Goal: Transaction & Acquisition: Purchase product/service

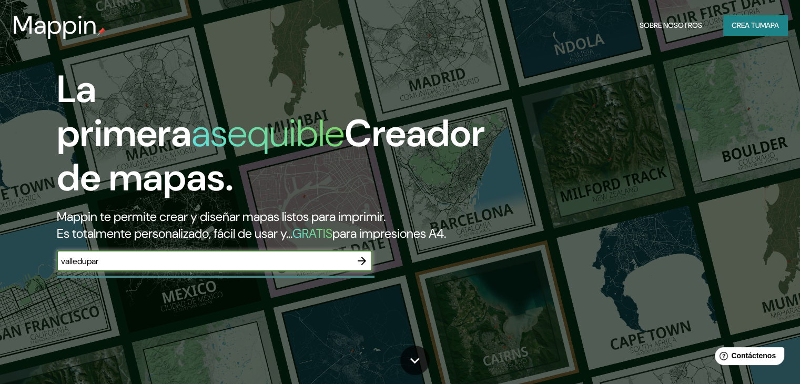
type input "valledupar"
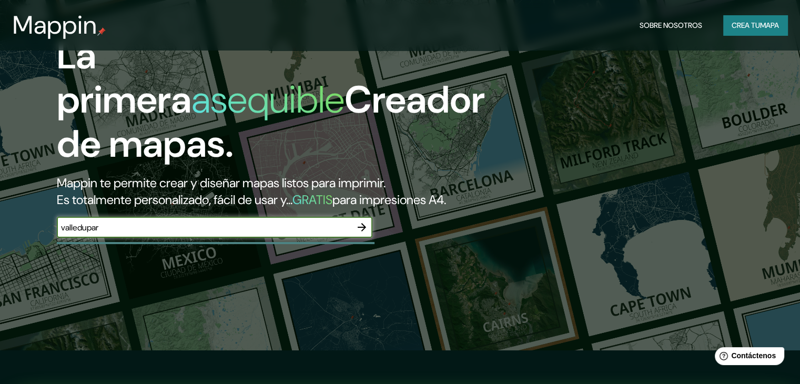
scroll to position [53, 0]
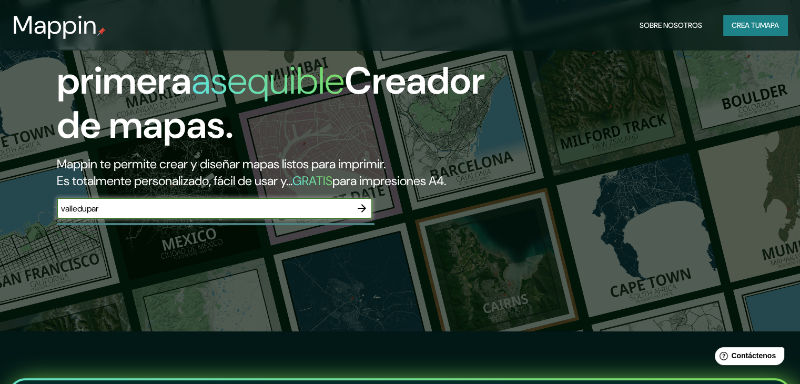
click at [372, 224] on div "La primera asequible Creador de mapas. Mappin te permite crear y diseñar mapas …" at bounding box center [257, 122] width 480 height 215
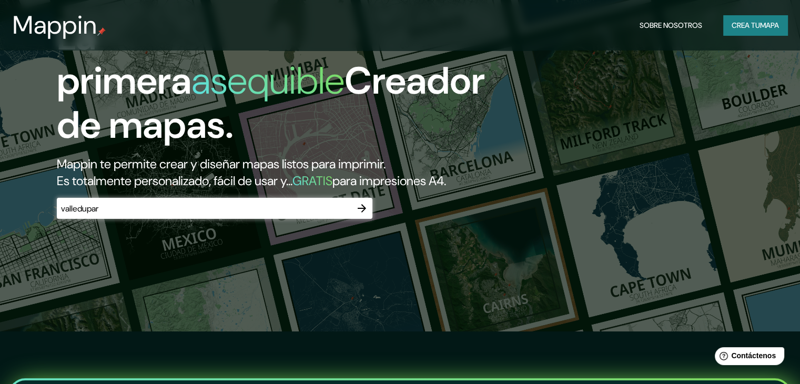
click at [364, 213] on icon "button" at bounding box center [362, 208] width 8 height 8
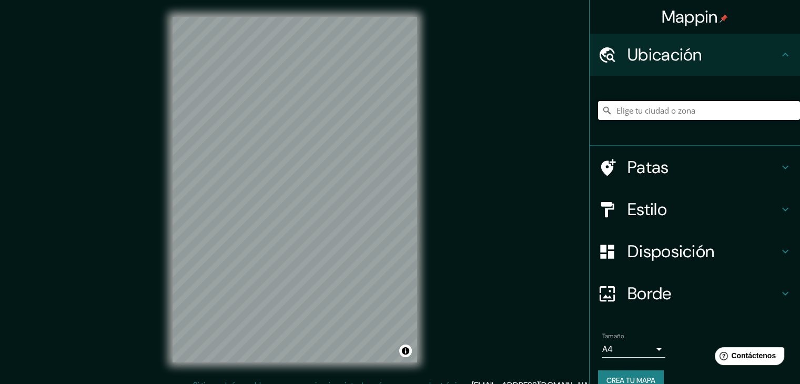
click at [685, 102] on input "Elige tu ciudad o zona" at bounding box center [699, 110] width 202 height 19
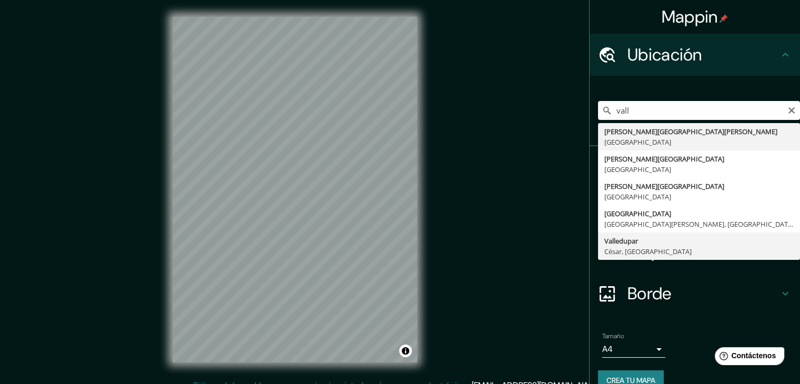
type input "Valledupar, [GEOGRAPHIC_DATA], [GEOGRAPHIC_DATA]"
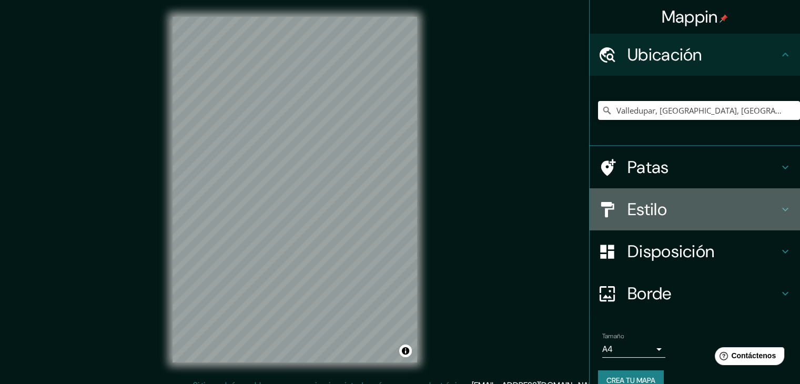
click at [730, 221] on div "Estilo" at bounding box center [695, 209] width 210 height 42
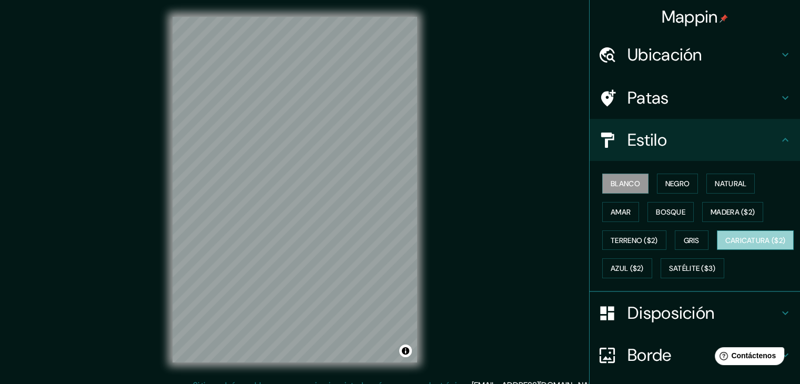
click at [725, 247] on font "Caricatura ($2)" at bounding box center [755, 241] width 60 height 14
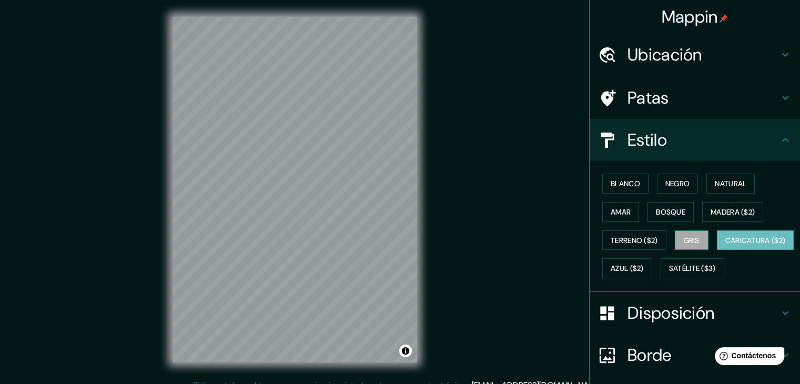
click at [691, 236] on font "Gris" at bounding box center [692, 240] width 16 height 9
click at [665, 208] on font "Bosque" at bounding box center [670, 211] width 29 height 9
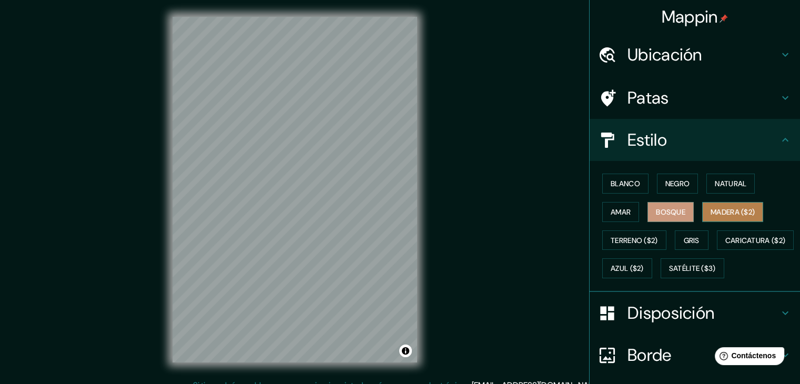
click at [745, 208] on font "Madera ($2)" at bounding box center [733, 211] width 44 height 9
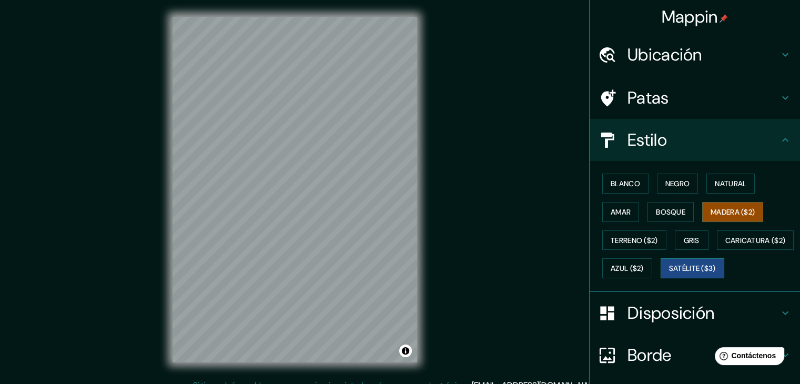
click at [669, 274] on font "Satélite ($3)" at bounding box center [692, 268] width 47 height 9
click at [644, 261] on font "Azul ($2)" at bounding box center [627, 268] width 33 height 14
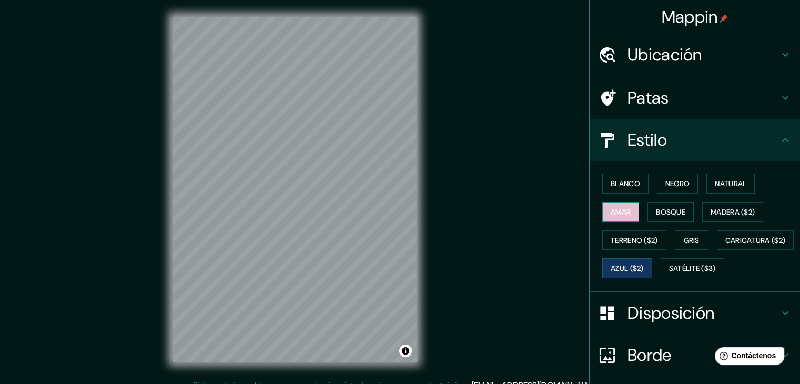
click at [602, 208] on button "Amar" at bounding box center [620, 212] width 37 height 20
click at [731, 188] on font "Natural" at bounding box center [731, 184] width 32 height 14
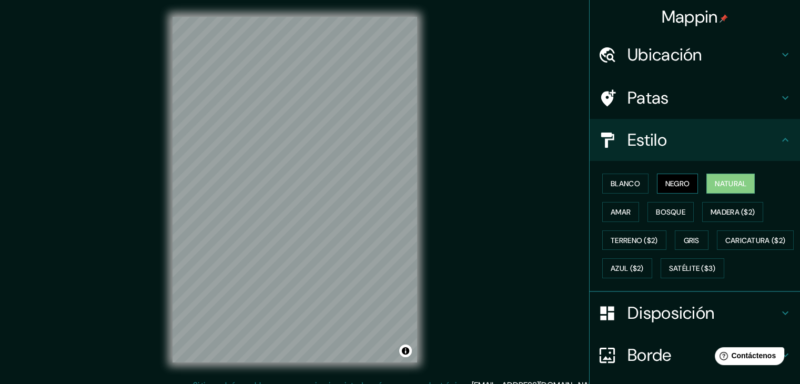
click at [682, 181] on font "Negro" at bounding box center [677, 183] width 25 height 9
click at [598, 181] on div "Blanco Negro Natural Amar Bosque Madera ($2) Terreno ($2) Gris Caricatura ($2) …" at bounding box center [699, 225] width 202 height 113
click at [611, 185] on font "Blanco" at bounding box center [625, 183] width 29 height 9
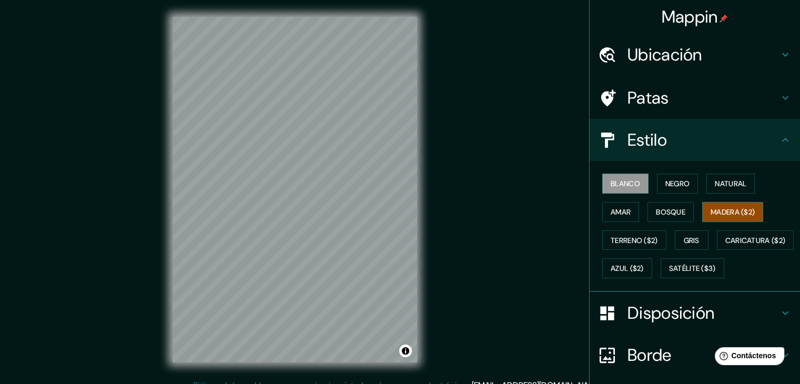
click at [732, 213] on font "Madera ($2)" at bounding box center [733, 211] width 44 height 9
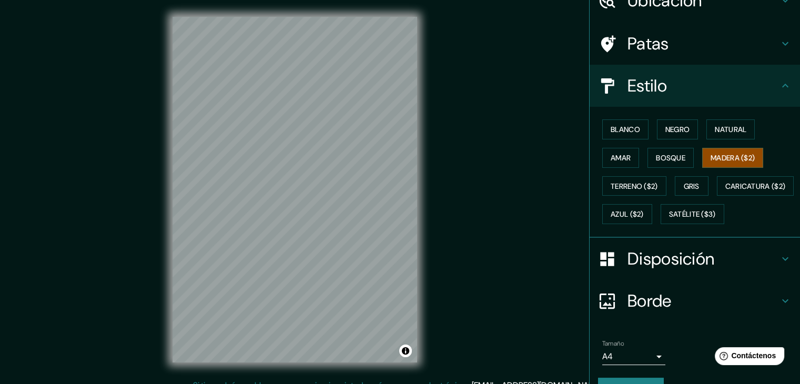
scroll to position [105, 0]
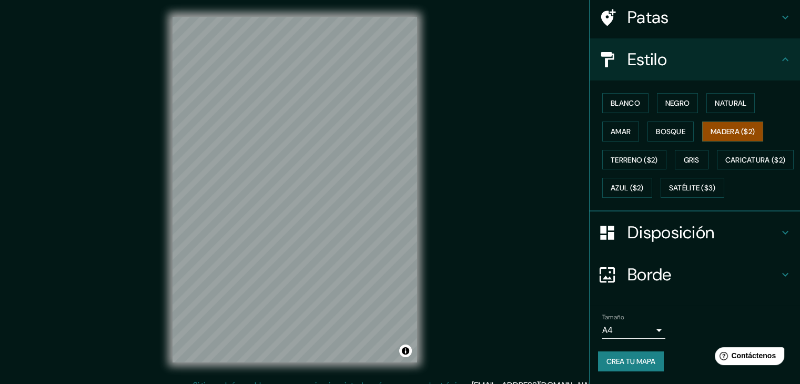
click at [705, 241] on font "Disposición" at bounding box center [671, 232] width 87 height 22
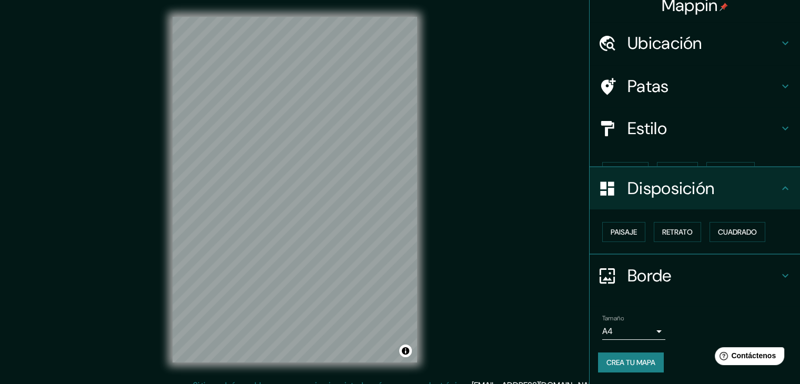
scroll to position [0, 0]
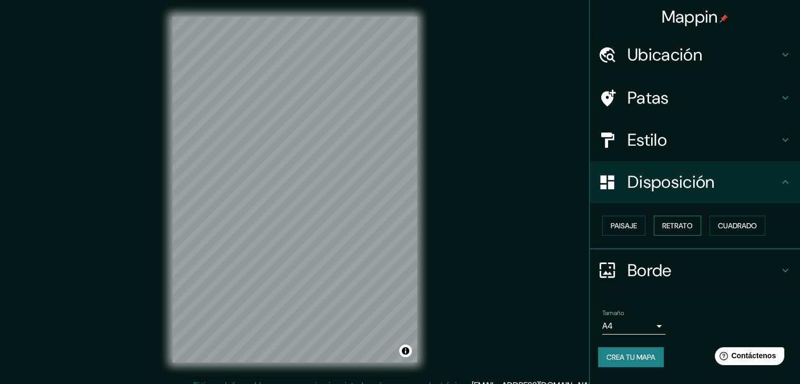
click at [671, 226] on font "Retrato" at bounding box center [677, 225] width 31 height 9
click at [631, 228] on font "Paisaje" at bounding box center [624, 225] width 26 height 9
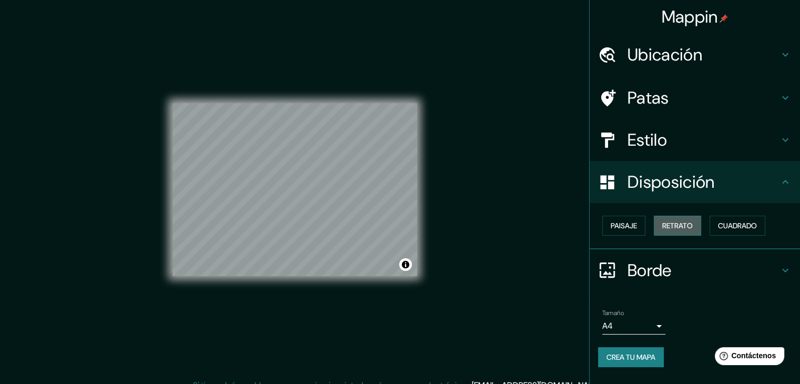
click at [668, 224] on font "Retrato" at bounding box center [677, 225] width 31 height 9
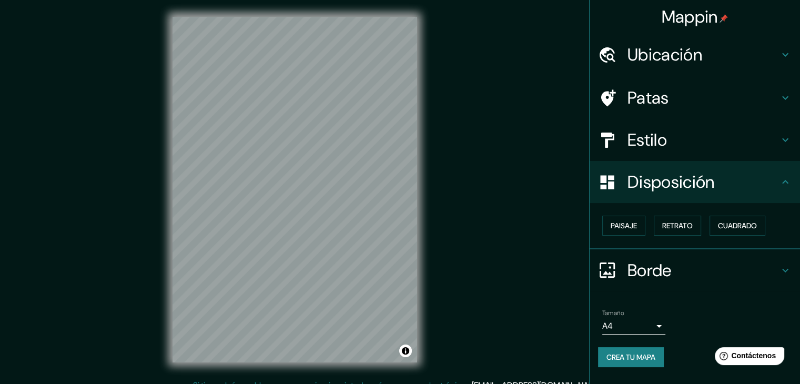
click at [751, 275] on h4 "Borde" at bounding box center [703, 270] width 151 height 21
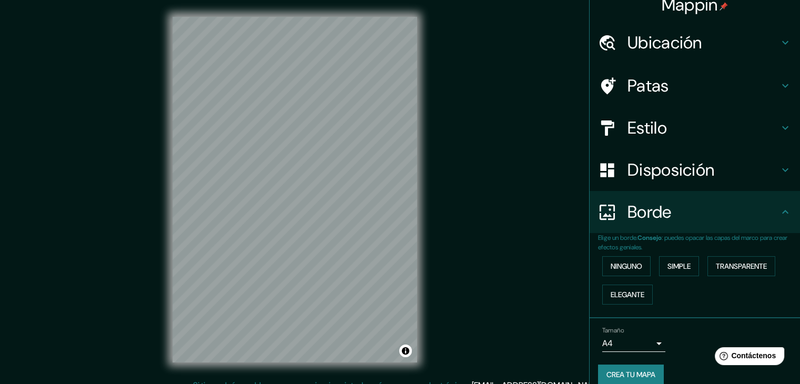
scroll to position [24, 0]
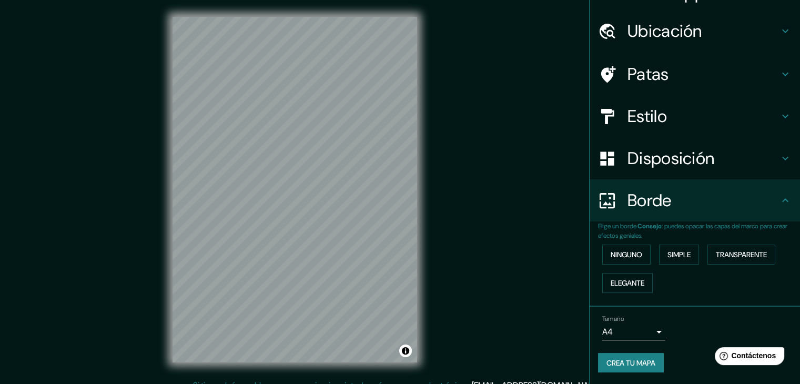
click at [628, 358] on font "Crea tu mapa" at bounding box center [630, 362] width 49 height 9
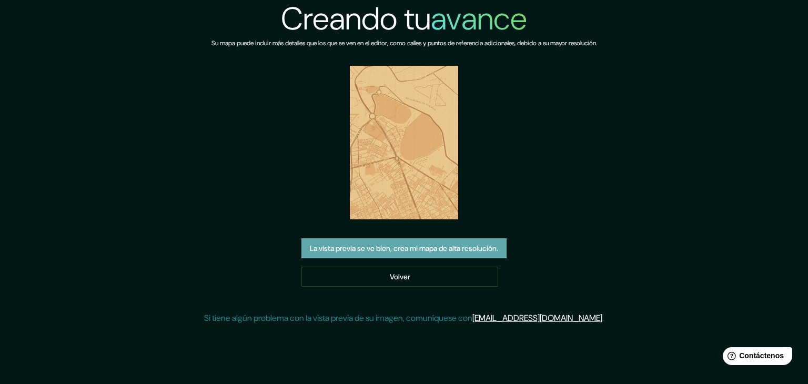
click at [412, 256] on button "La vista previa se ve bien, crea mi mapa de alta resolución." at bounding box center [403, 248] width 205 height 20
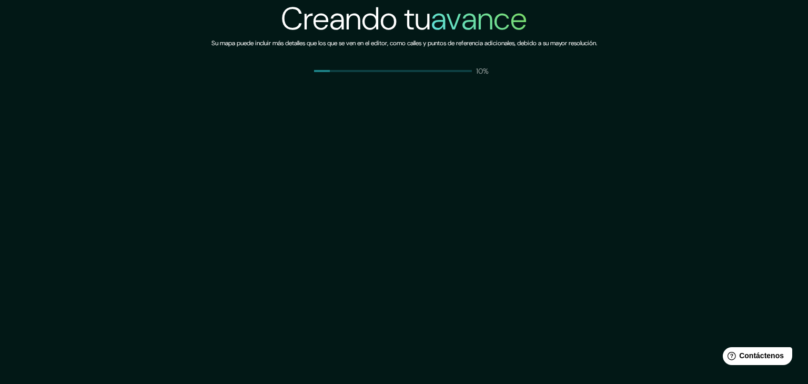
click at [685, 155] on div "Creando tu avance Su mapa puede incluir más detalles que los que se ven en el e…" at bounding box center [404, 192] width 808 height 384
drag, startPoint x: 777, startPoint y: 0, endPoint x: 398, endPoint y: 169, distance: 415.6
click at [398, 169] on div "Creando tu avance Su mapa puede incluir más detalles que los que se ven en el e…" at bounding box center [404, 192] width 808 height 384
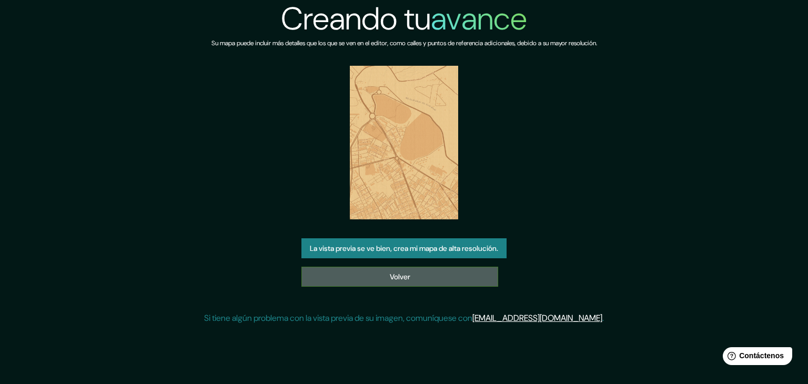
click at [378, 276] on link "Volver" at bounding box center [399, 277] width 197 height 20
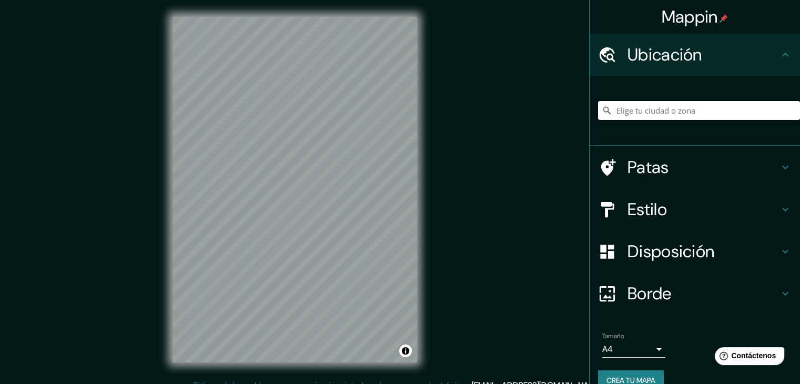
click at [660, 102] on input "Elige tu ciudad o zona" at bounding box center [699, 110] width 202 height 19
type input "Valledupar, Cesar, Colombia"
click at [715, 255] on h4 "Disposición" at bounding box center [703, 251] width 151 height 21
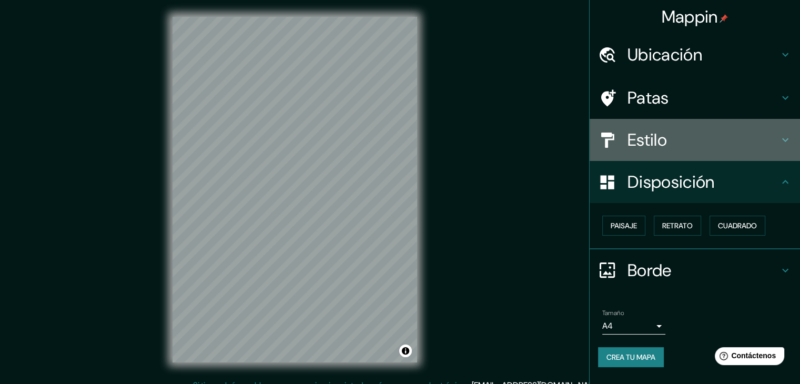
click at [659, 141] on font "Estilo" at bounding box center [647, 140] width 39 height 22
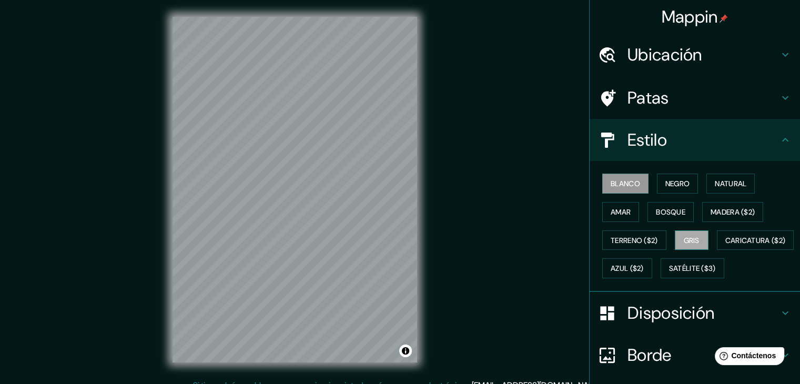
click at [693, 237] on font "Gris" at bounding box center [692, 240] width 16 height 9
click at [647, 243] on font "Terreno ($2)" at bounding box center [634, 240] width 47 height 9
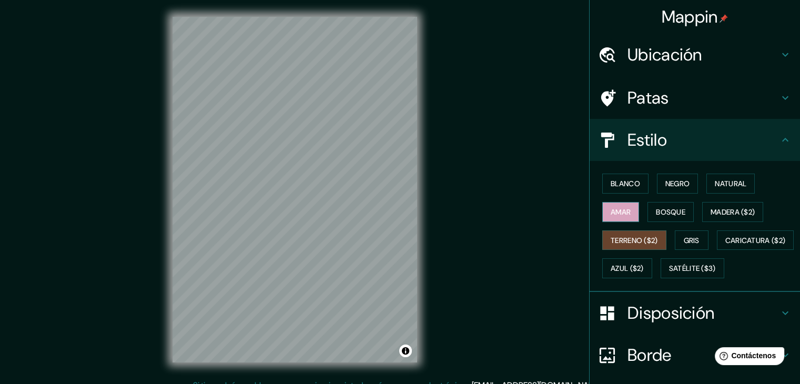
click at [610, 220] on button "Amar" at bounding box center [620, 212] width 37 height 20
click at [724, 214] on font "Madera ($2)" at bounding box center [733, 211] width 44 height 9
